Goal: Task Accomplishment & Management: Use online tool/utility

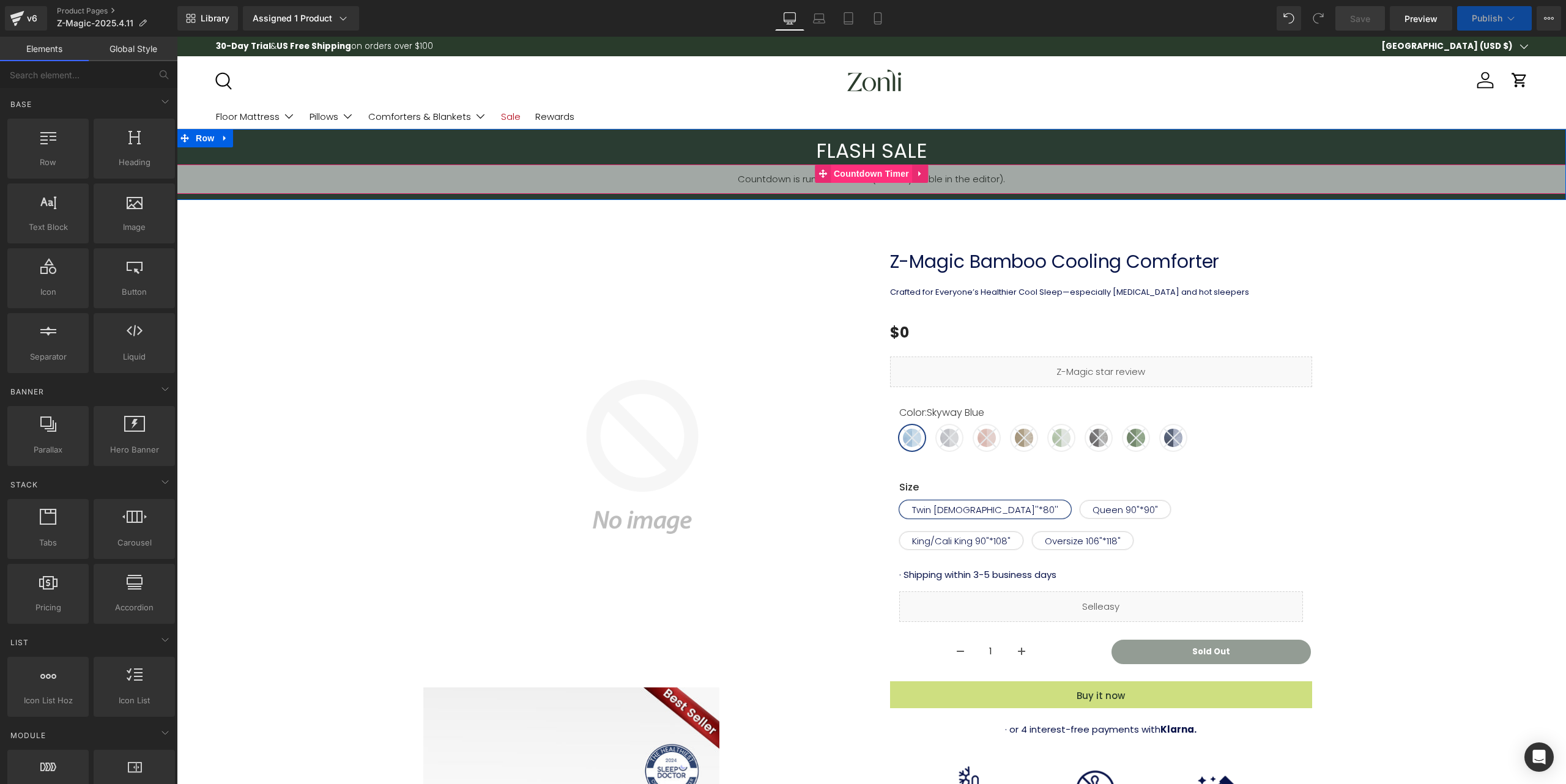
click at [866, 175] on span "Countdown Timer" at bounding box center [871, 174] width 81 height 18
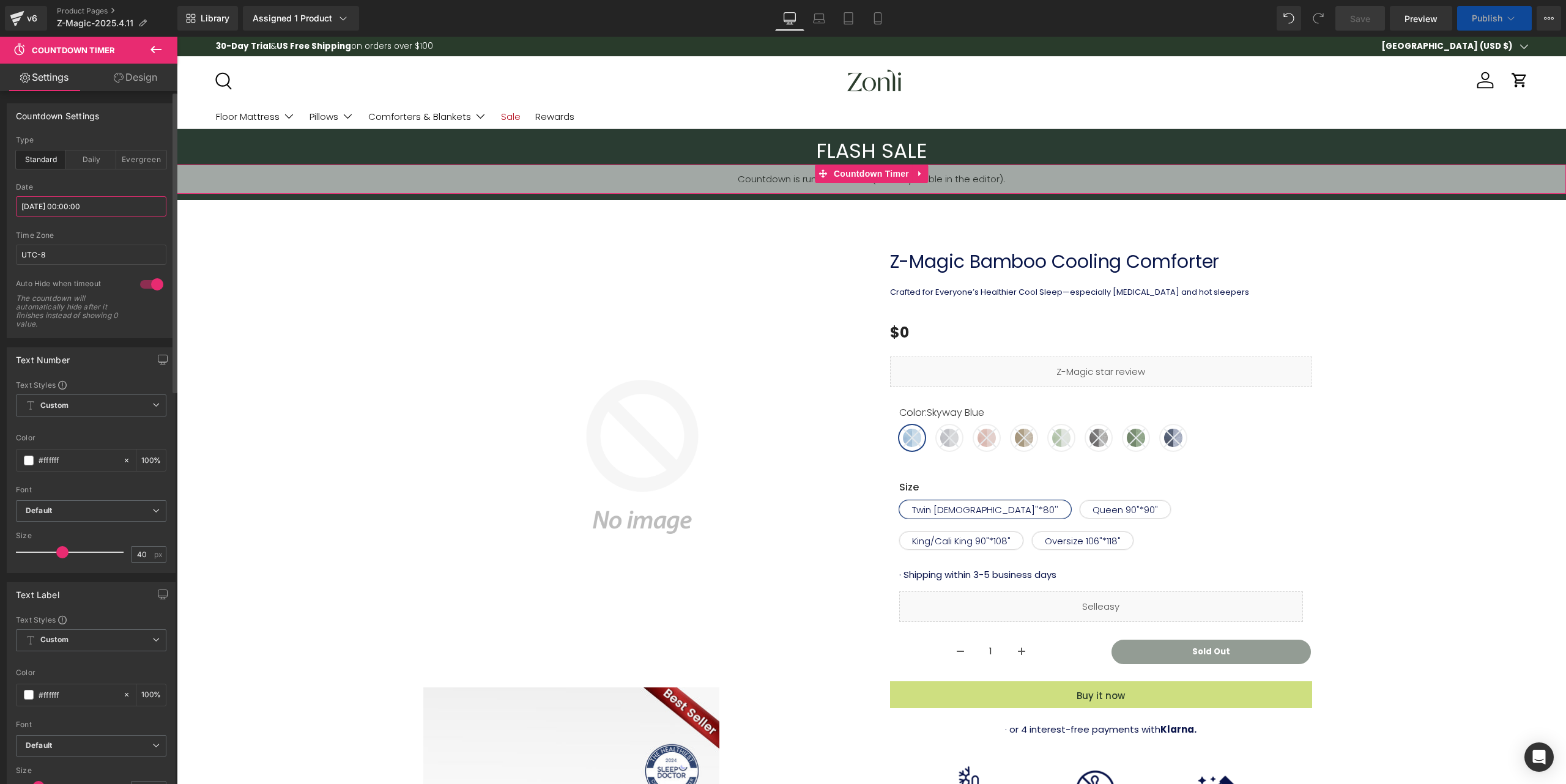
click at [78, 200] on input "[DATE] 00:00:00" at bounding box center [91, 206] width 150 height 20
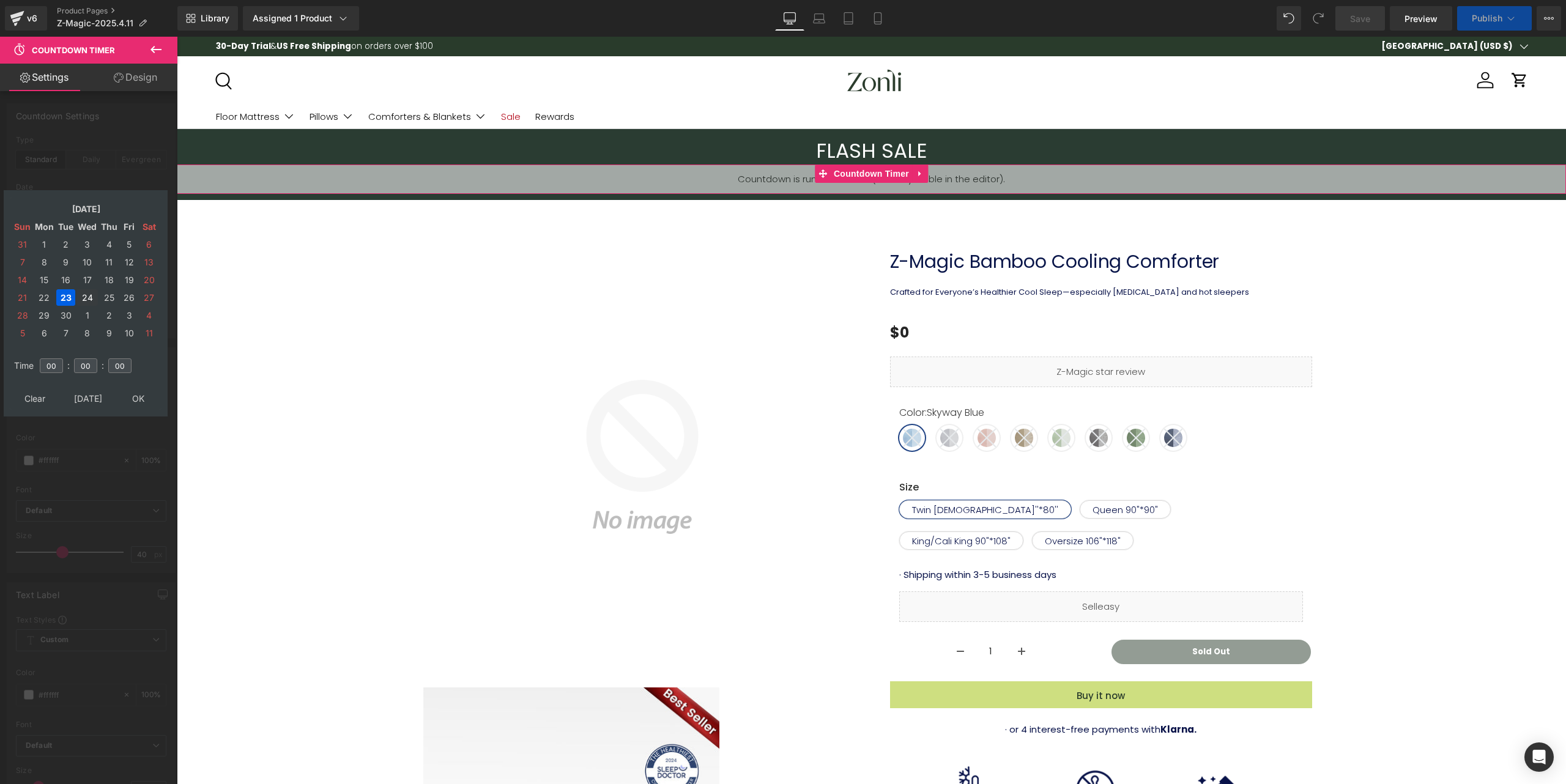
click at [87, 302] on td "24" at bounding box center [87, 298] width 21 height 16
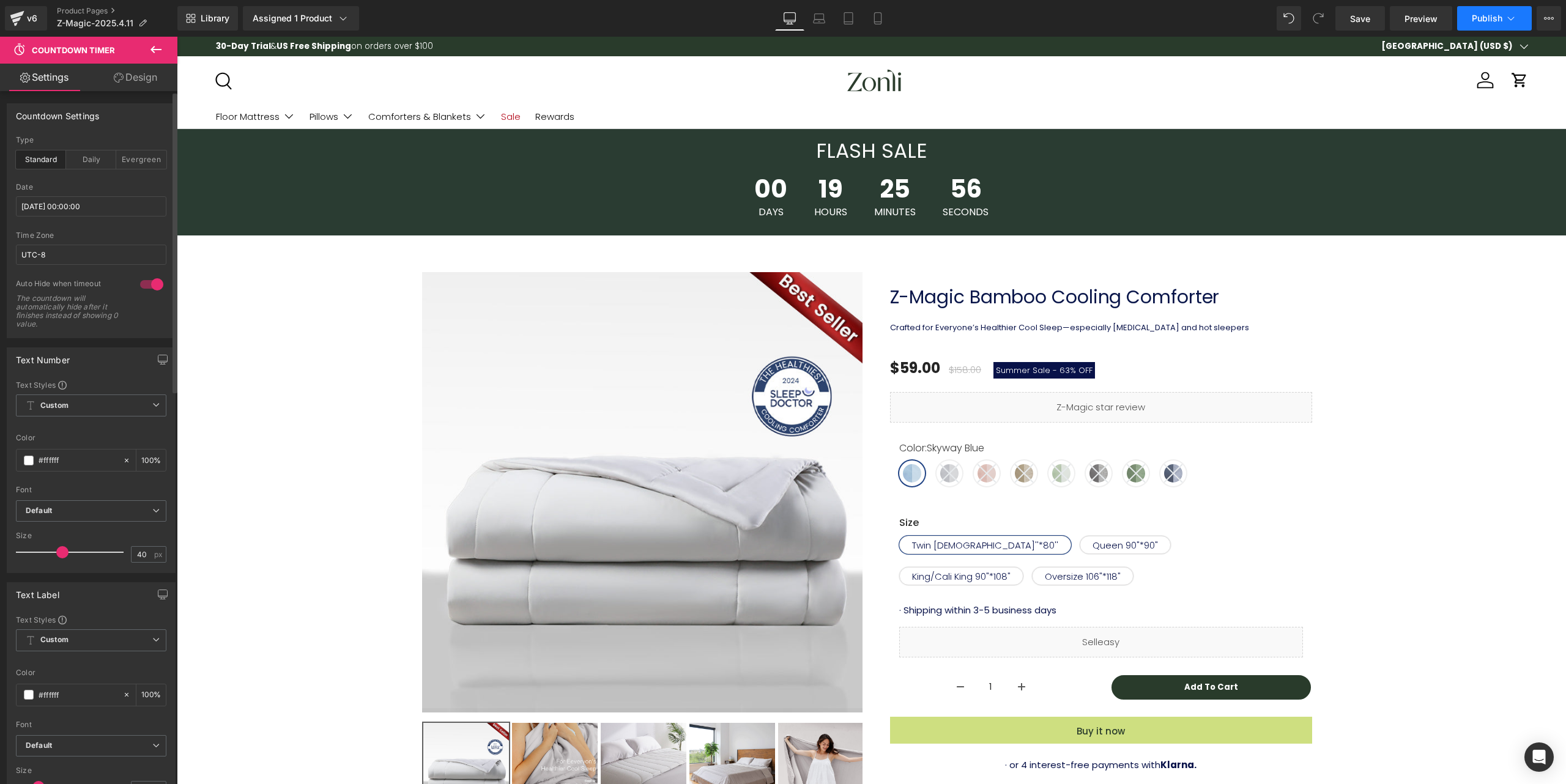
click at [1484, 26] on button "Publish" at bounding box center [1495, 18] width 75 height 24
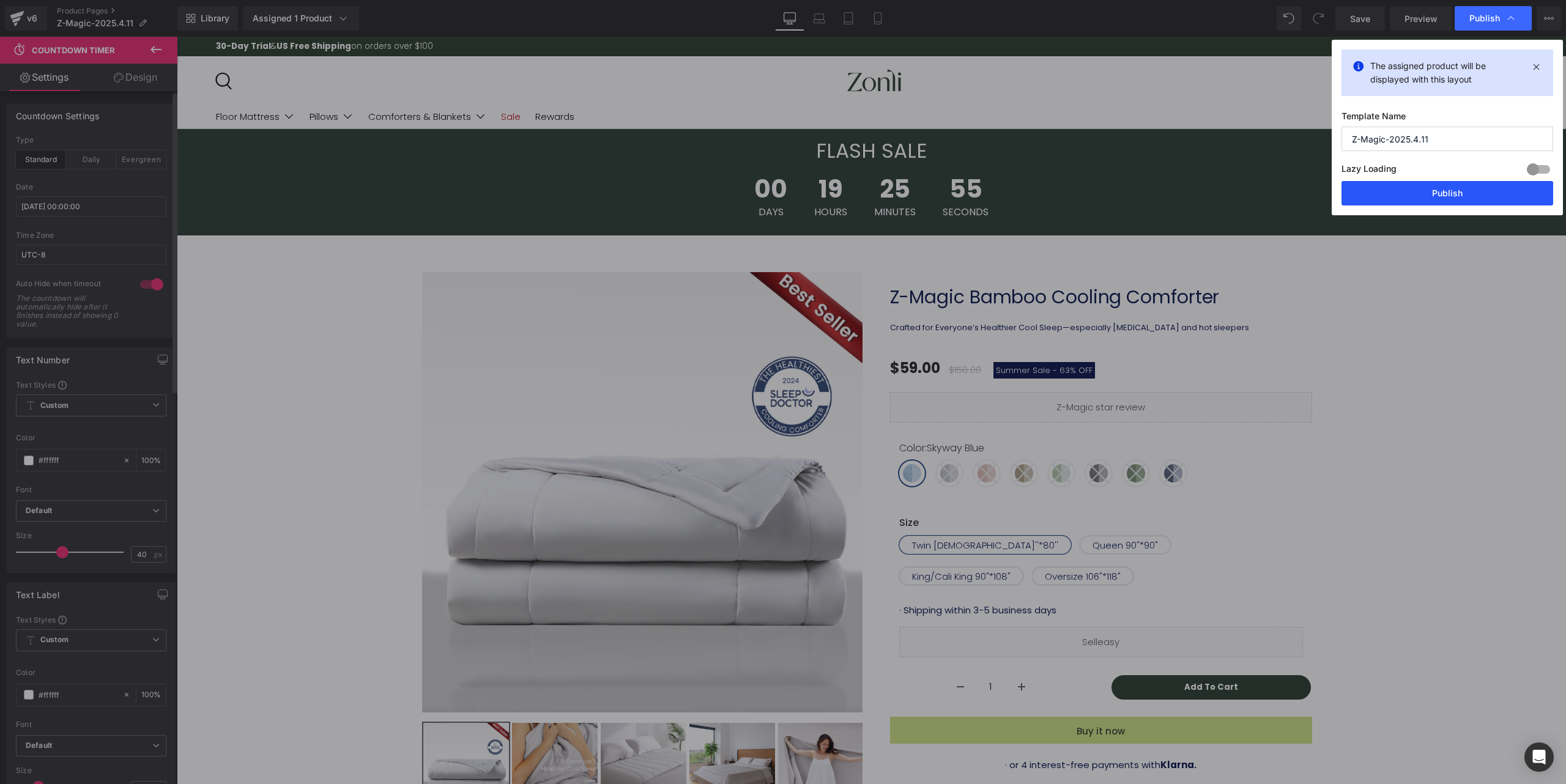
drag, startPoint x: 1419, startPoint y: 188, endPoint x: 1242, endPoint y: 151, distance: 180.8
click at [1419, 188] on button "Publish" at bounding box center [1448, 193] width 212 height 24
click at [1419, 188] on div "00 Days 19 Hours 25 Minutes 54 Seconds" at bounding box center [871, 197] width 1389 height 65
